Goal: Find contact information: Find contact information

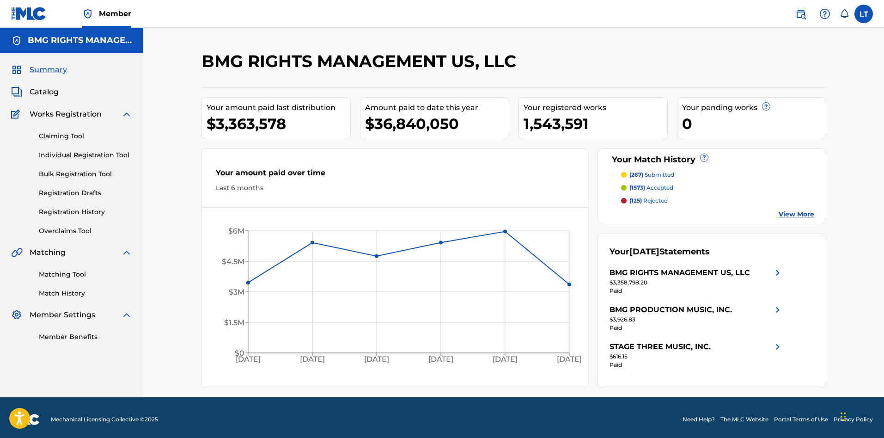
click at [802, 15] on img at bounding box center [800, 13] width 11 height 11
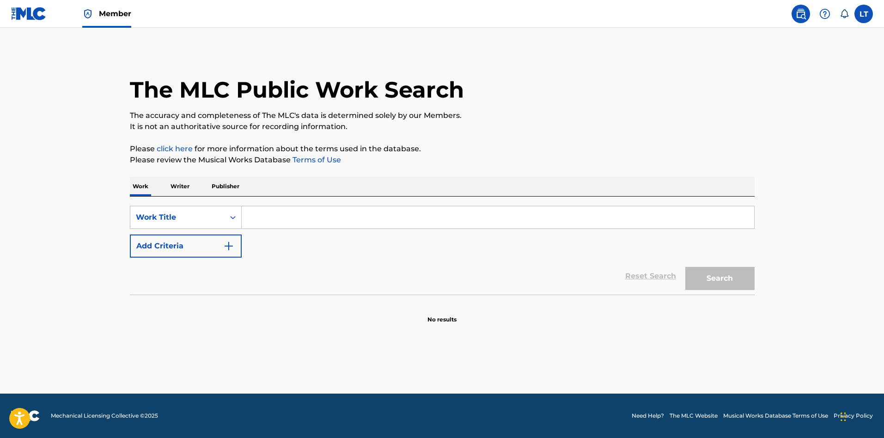
click at [491, 213] on input "Search Form" at bounding box center [498, 217] width 513 height 22
paste input ""Thirty Days (To Come Back Home)""
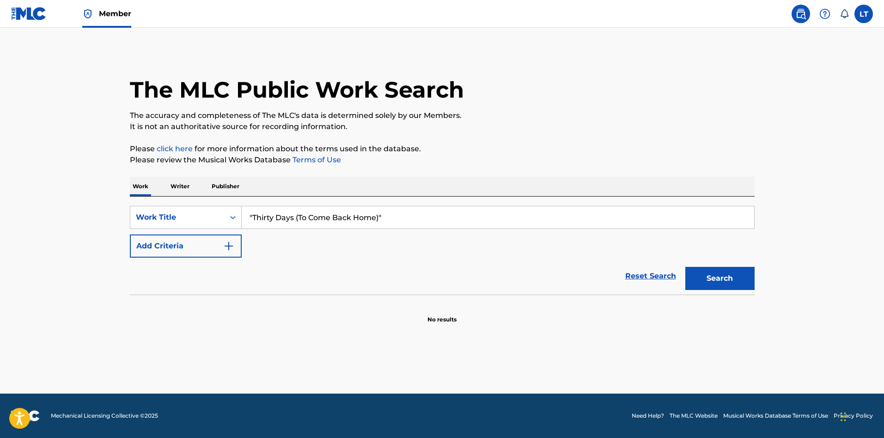
click at [254, 218] on input ""Thirty Days (To Come Back Home)"" at bounding box center [498, 217] width 513 height 22
type input "Thirty Days (To Come Back Home)"
click at [685, 267] on button "Search" at bounding box center [719, 278] width 69 height 23
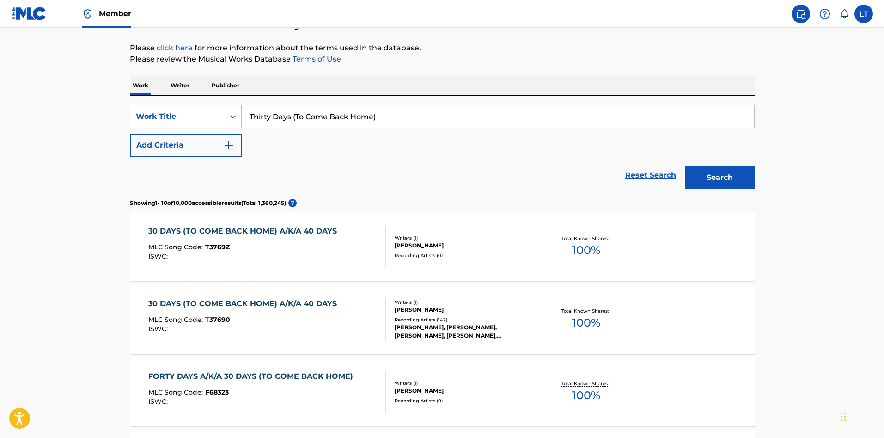
scroll to position [101, 0]
click at [537, 326] on div "Total Known Shares: 100 %" at bounding box center [586, 319] width 104 height 28
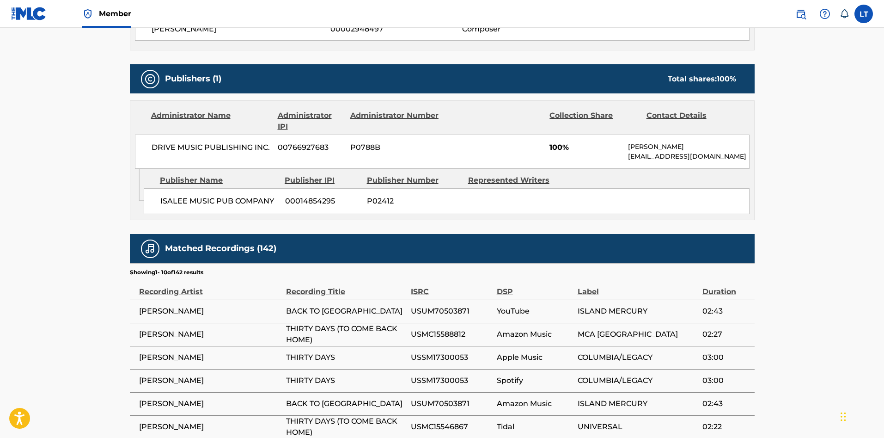
scroll to position [403, 0]
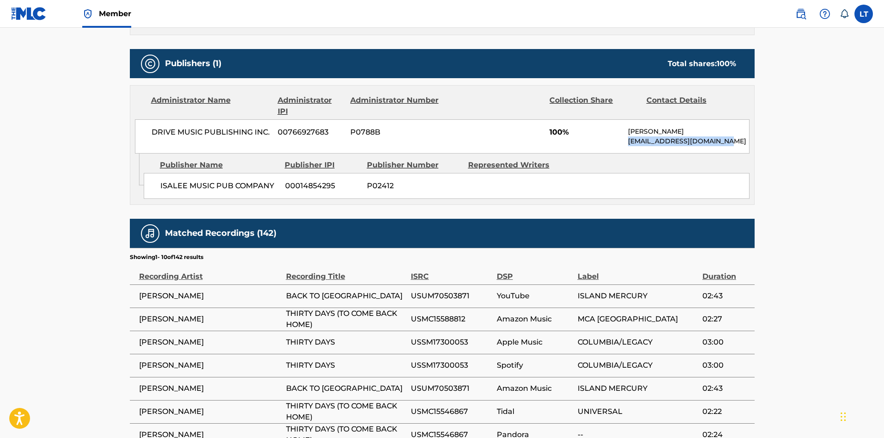
drag, startPoint x: 718, startPoint y: 142, endPoint x: 626, endPoint y: 146, distance: 91.6
click at [626, 146] on div "DRIVE MUSIC PUBLISHING INC. 00766927683 P0788B 100% [PERSON_NAME] [PERSON_NAME]…" at bounding box center [442, 136] width 615 height 34
copy p "[EMAIL_ADDRESS][DOMAIN_NAME]"
